Goal: Use online tool/utility

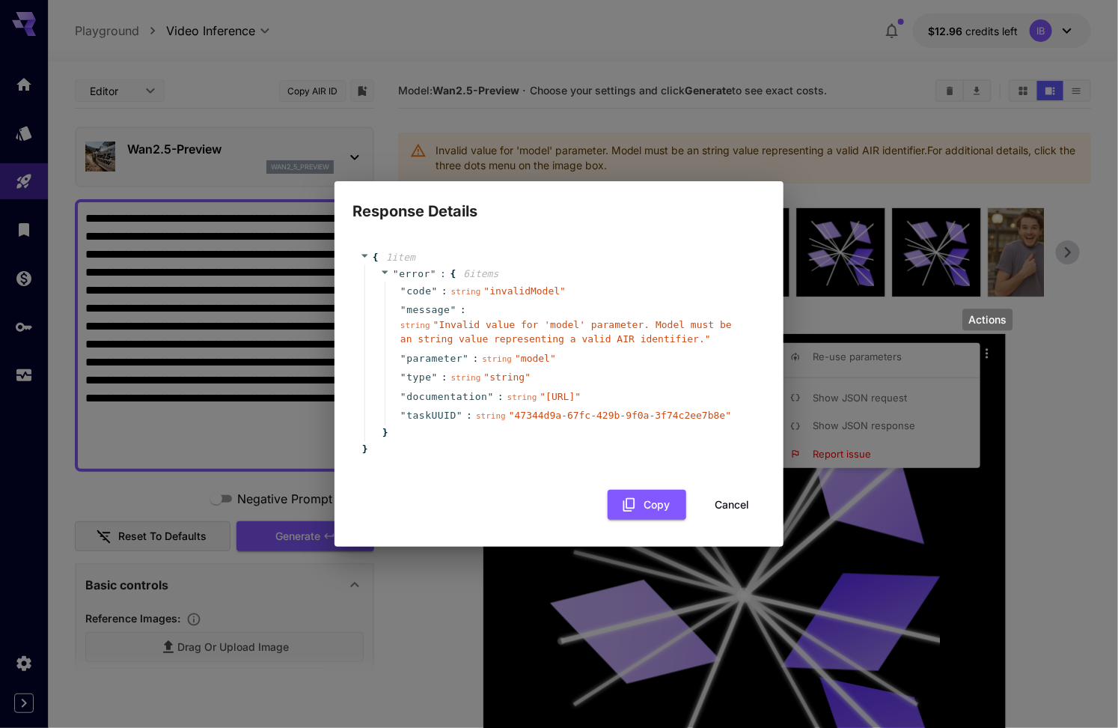
click at [725, 514] on button "Cancel" at bounding box center [731, 505] width 67 height 31
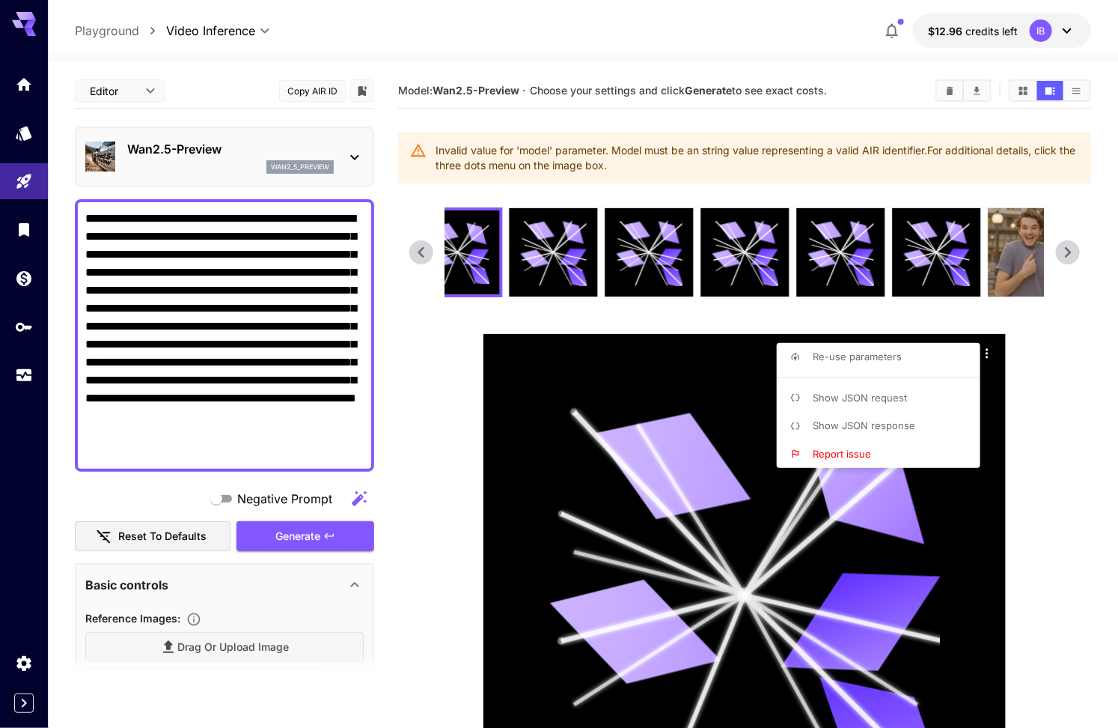
click at [300, 534] on div at bounding box center [559, 364] width 1118 height 728
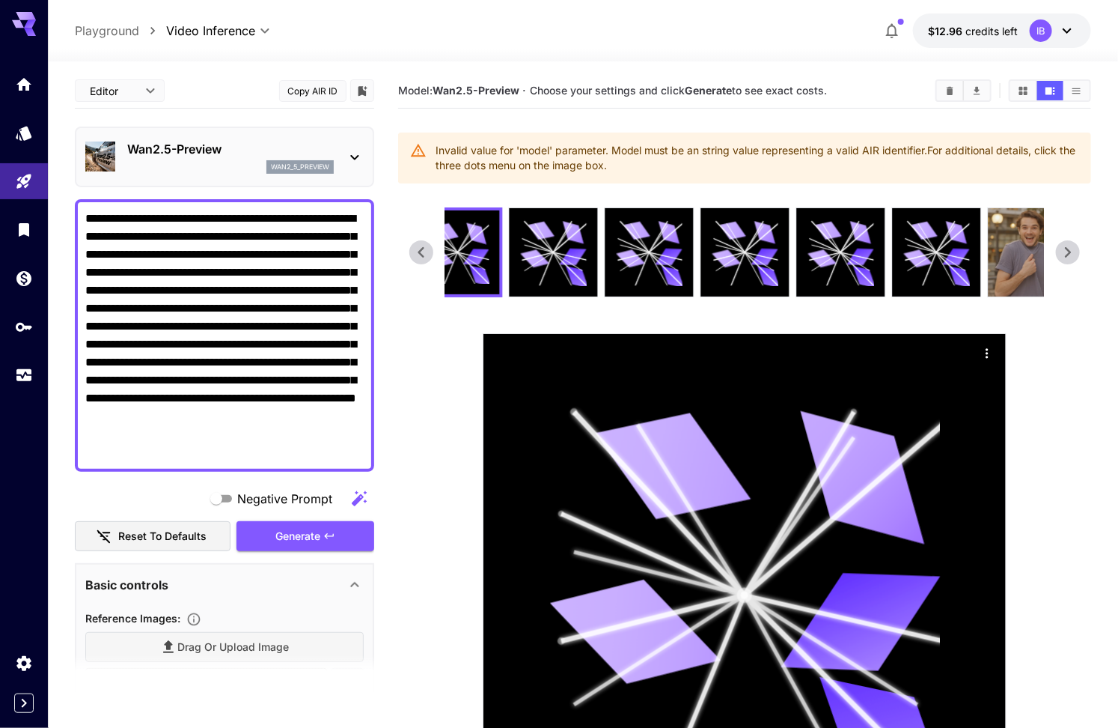
click at [427, 256] on icon at bounding box center [421, 252] width 22 height 22
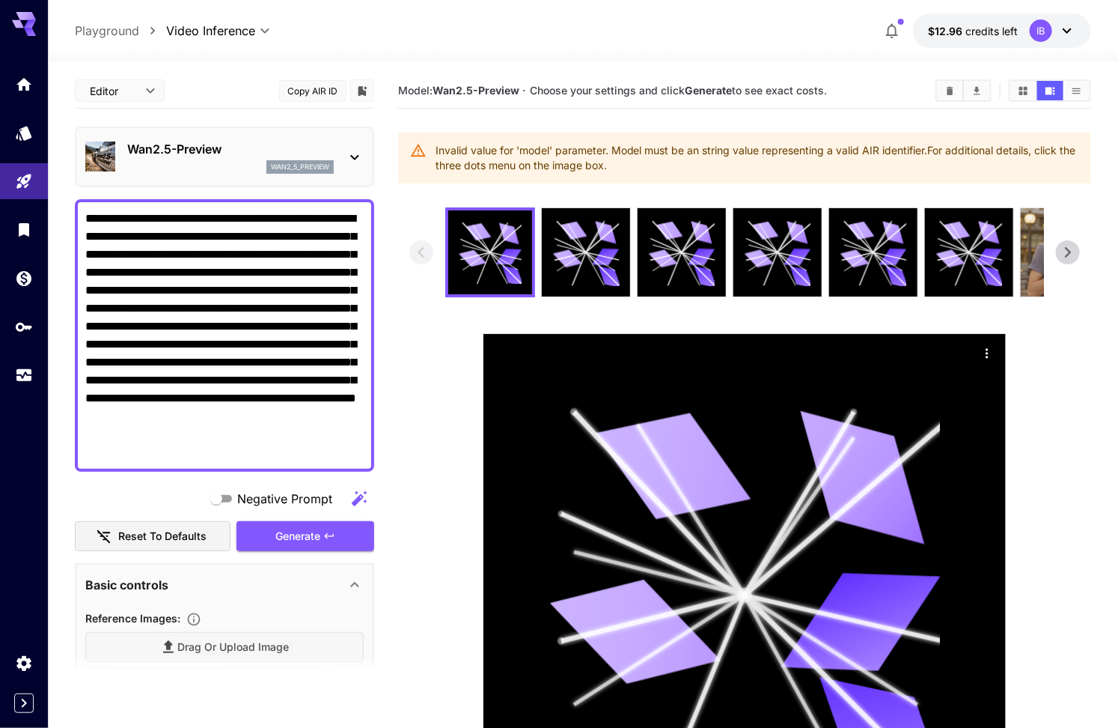
click at [332, 522] on div "Generate" at bounding box center [306, 536] width 138 height 31
click at [900, 33] on icon "button" at bounding box center [892, 31] width 18 height 18
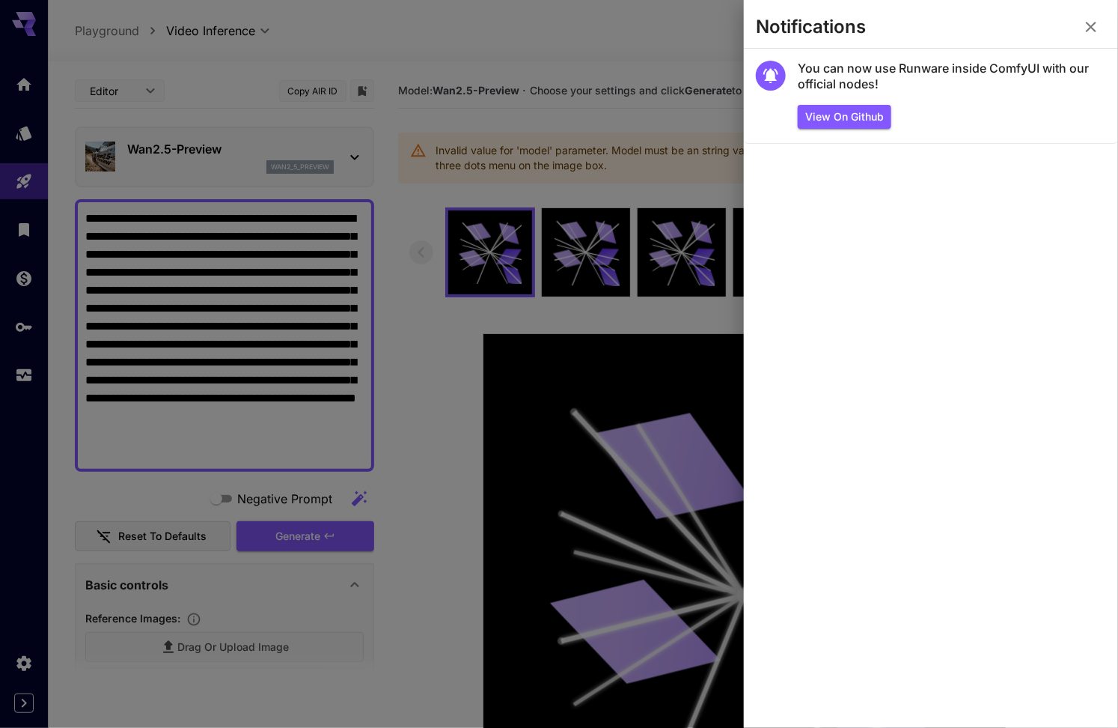
click at [685, 174] on div at bounding box center [559, 364] width 1118 height 728
